Goal: Task Accomplishment & Management: Manage account settings

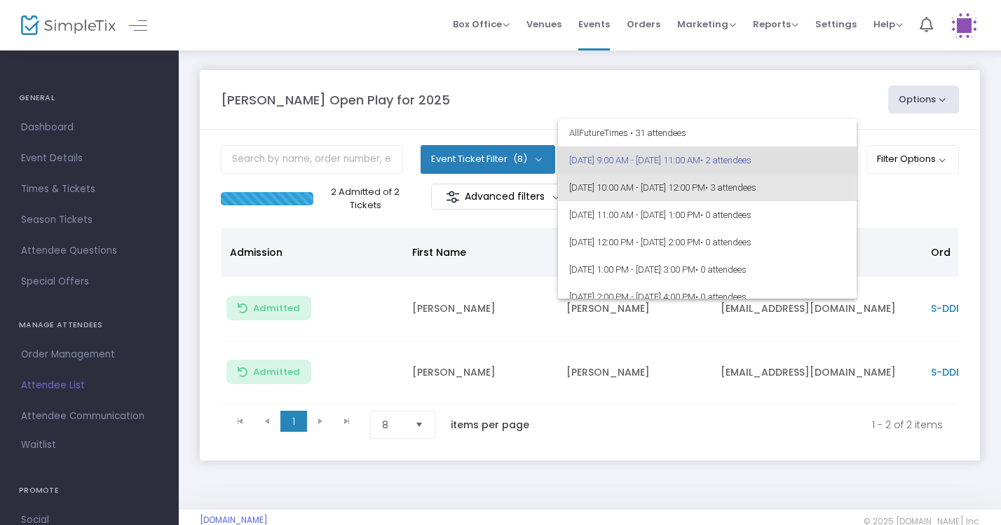
click at [756, 188] on span "• 3 attendees" at bounding box center [730, 187] width 51 height 11
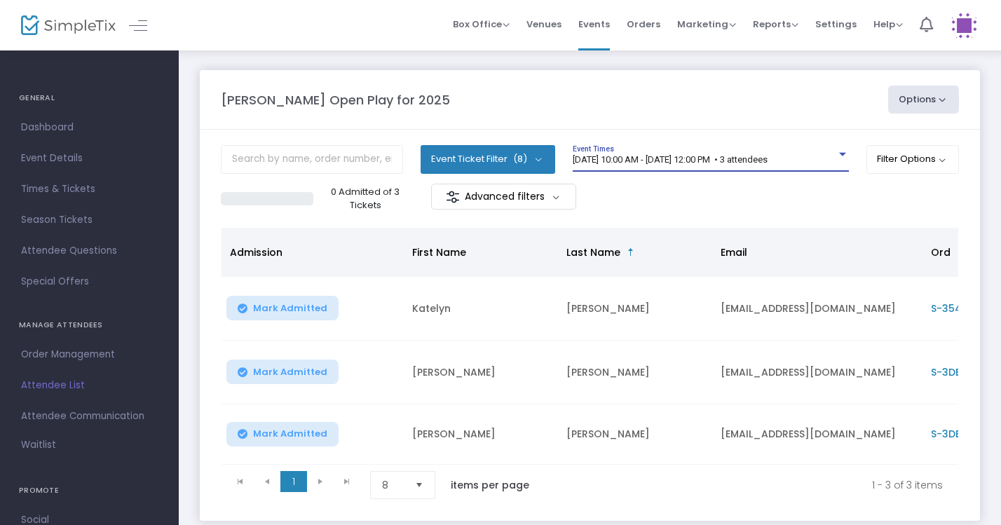
click at [767, 161] on span "8/22/2025 @ 10:00 AM - 8/22/2025 @ 12:00 PM • 3 attendees" at bounding box center [669, 159] width 195 height 11
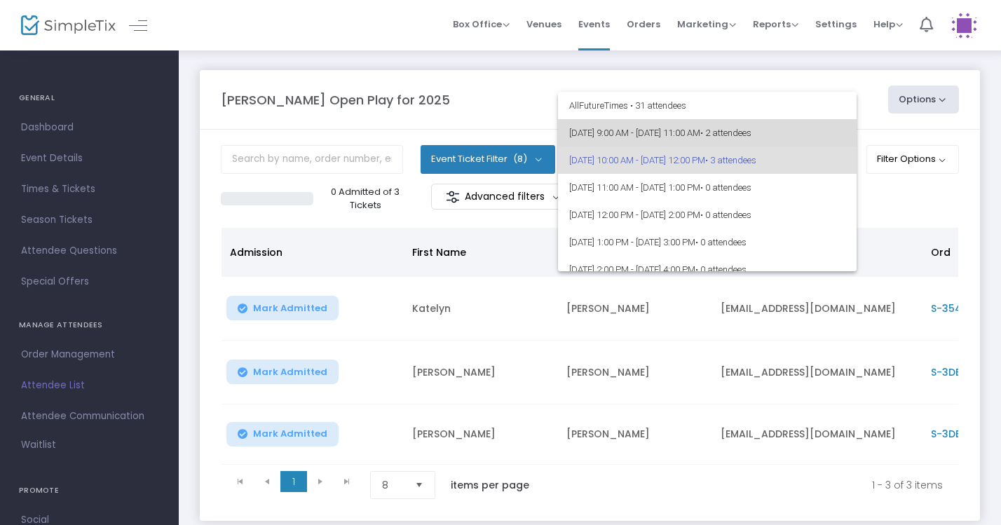
click at [753, 136] on span "8/22/2025 @ 9:00 AM - 8/22/2025 @ 11:00 AM • 2 attendees" at bounding box center [707, 132] width 276 height 27
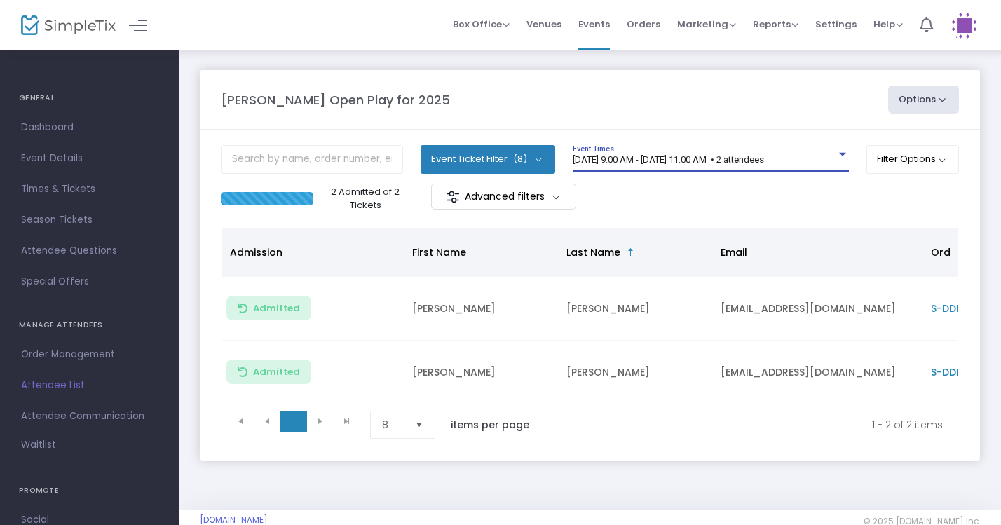
click at [820, 158] on div "[DATE] 9:00 AM - [DATE] 11:00 AM • 2 attendees" at bounding box center [703, 160] width 263 height 11
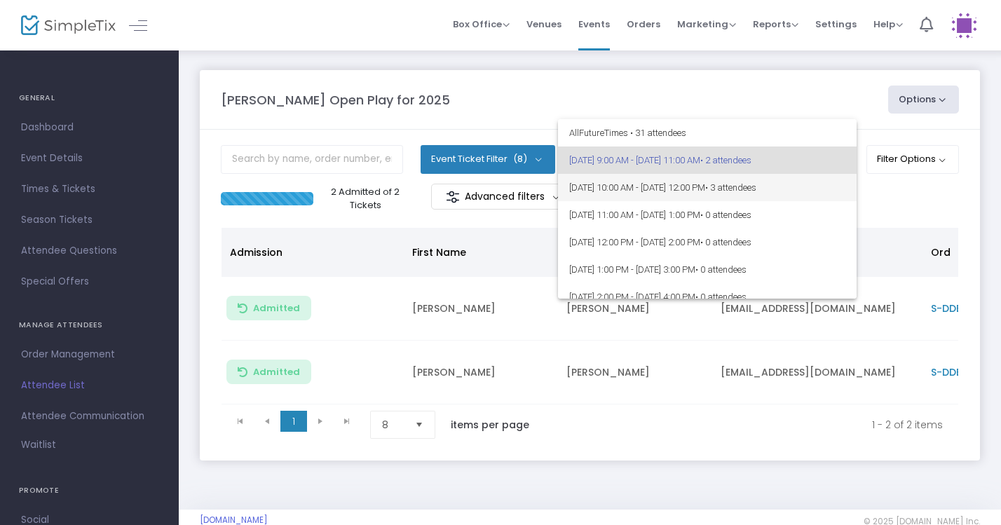
click at [796, 181] on span "8/22/2025 @ 10:00 AM - 8/22/2025 @ 12:00 PM • 3 attendees" at bounding box center [707, 187] width 276 height 27
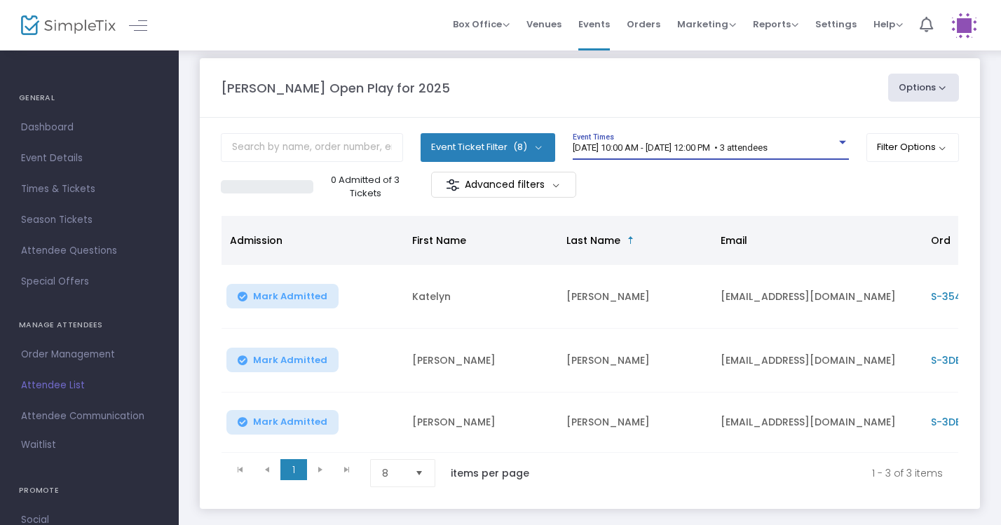
scroll to position [49, 0]
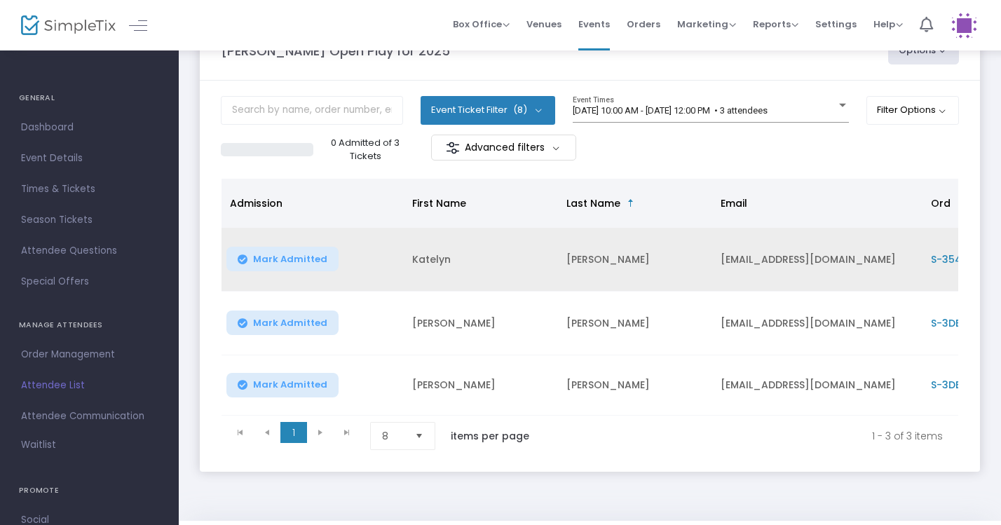
click at [319, 254] on span "Mark Admitted" at bounding box center [290, 259] width 74 height 11
click at [284, 325] on span "Mark Admitted" at bounding box center [290, 322] width 74 height 11
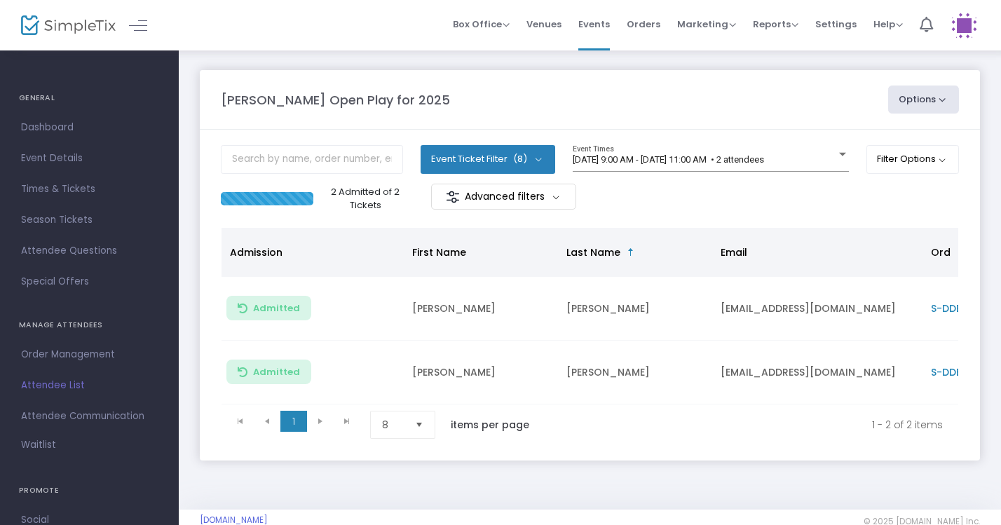
click at [802, 155] on body "Processing... please wait Box Office Sell Tickets Bookings Sell Season Pass Ven…" at bounding box center [500, 262] width 1001 height 525
click at [831, 164] on div "[DATE] 9:00 AM - [DATE] 11:00 AM • 2 attendees" at bounding box center [703, 160] width 263 height 11
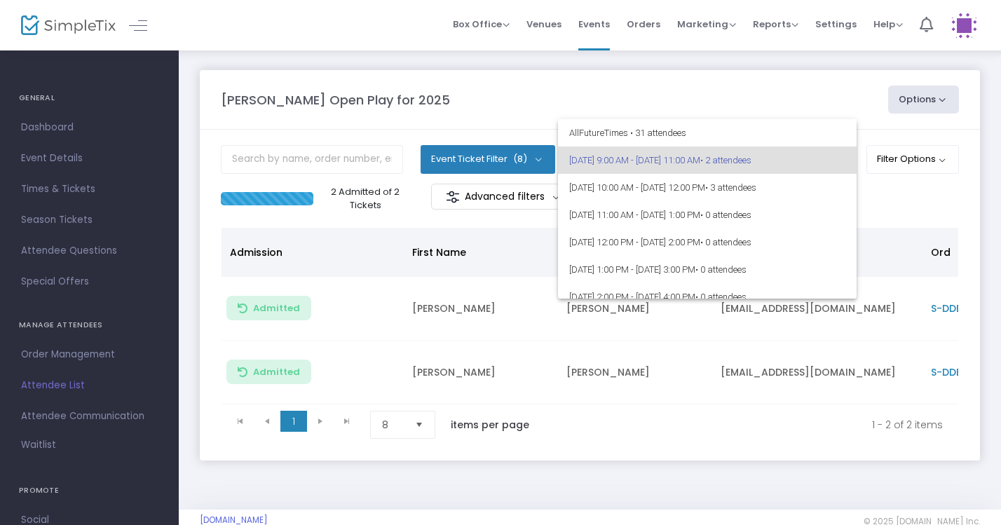
click at [764, 97] on div at bounding box center [500, 262] width 1001 height 525
